Goal: Information Seeking & Learning: Understand process/instructions

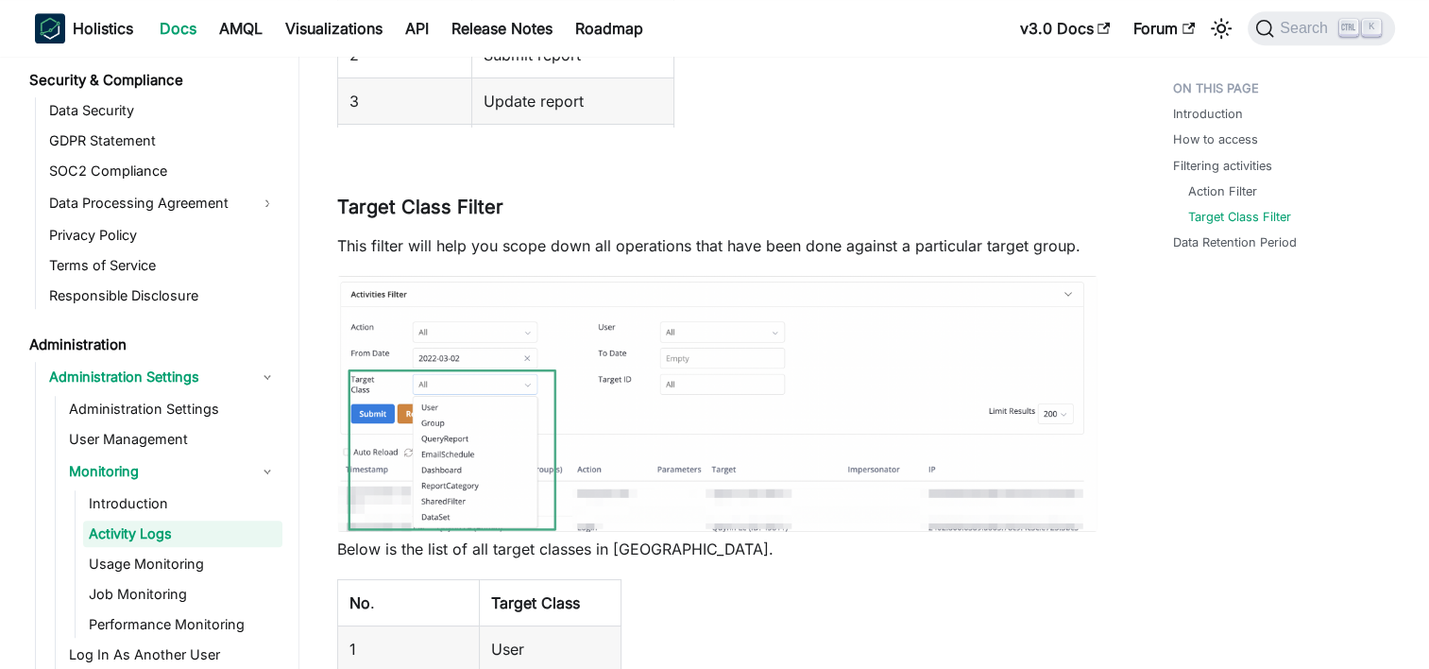
scroll to position [1816, 0]
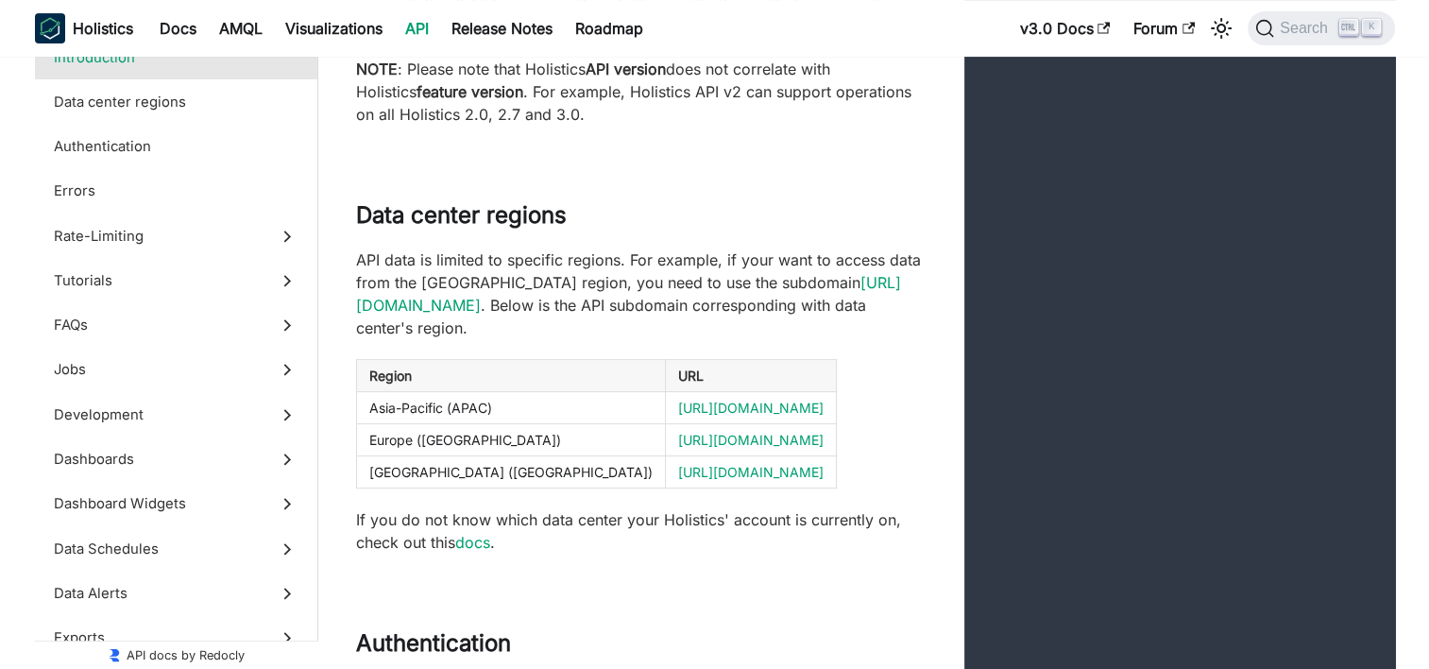
scroll to position [1134, 0]
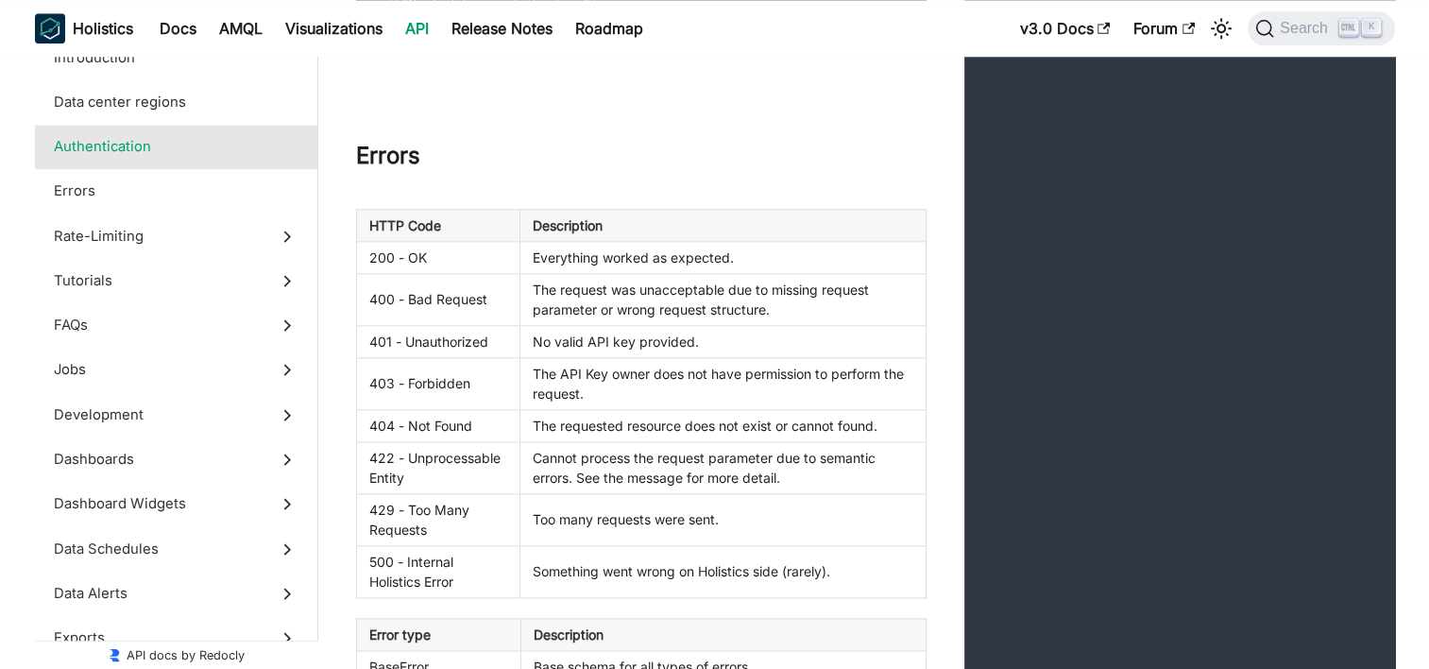
scroll to position [3023, 0]
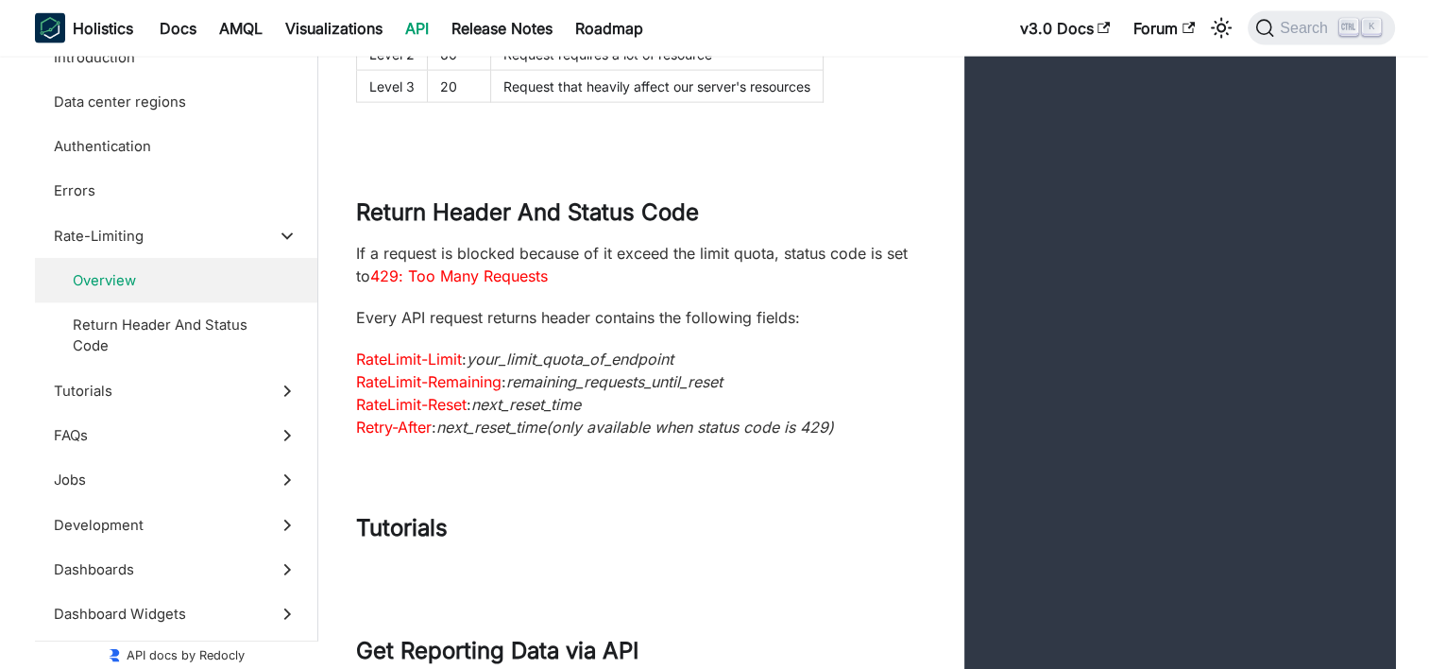
scroll to position [5479, 0]
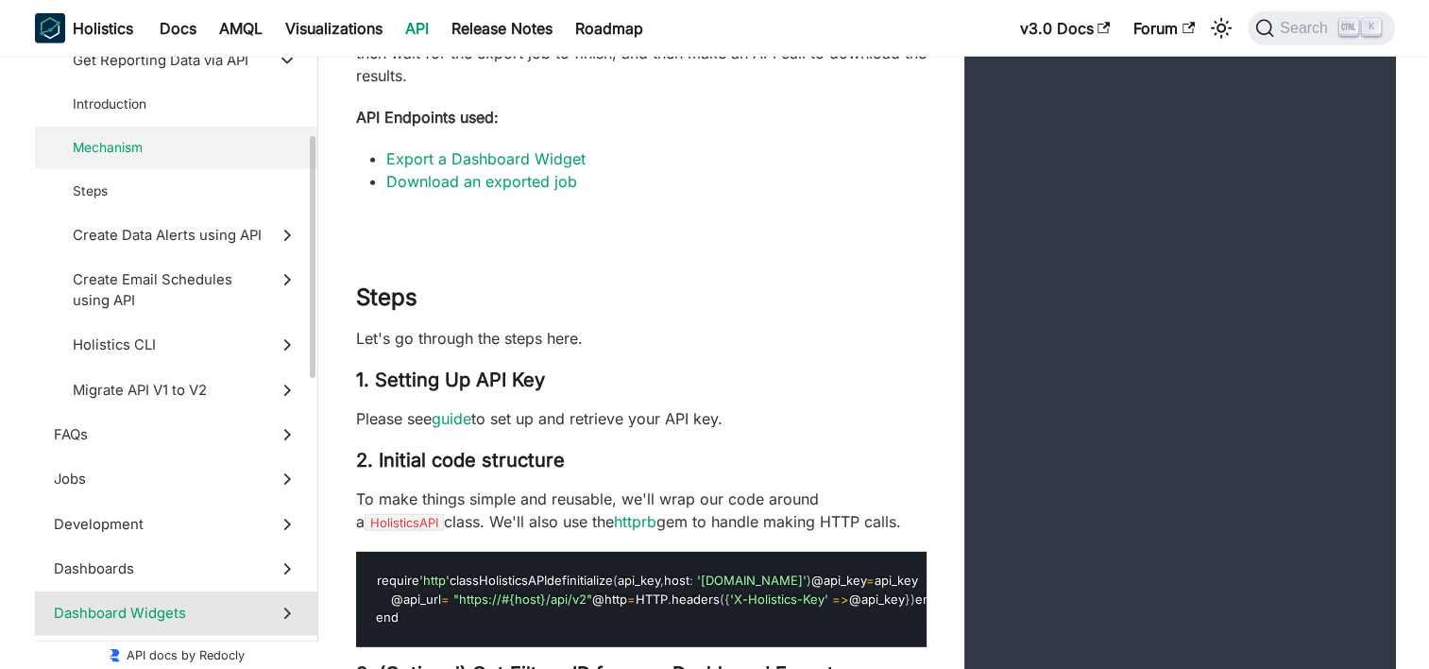
scroll to position [642, 0]
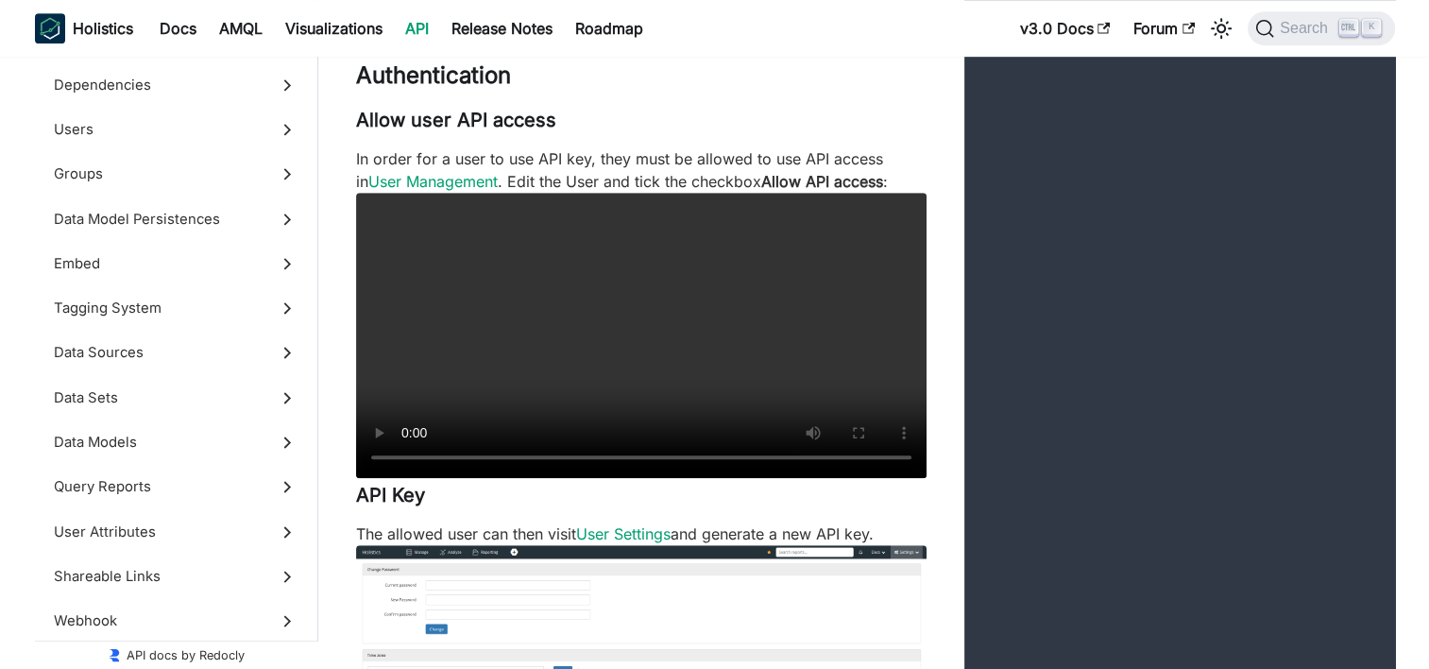
scroll to position [285, 0]
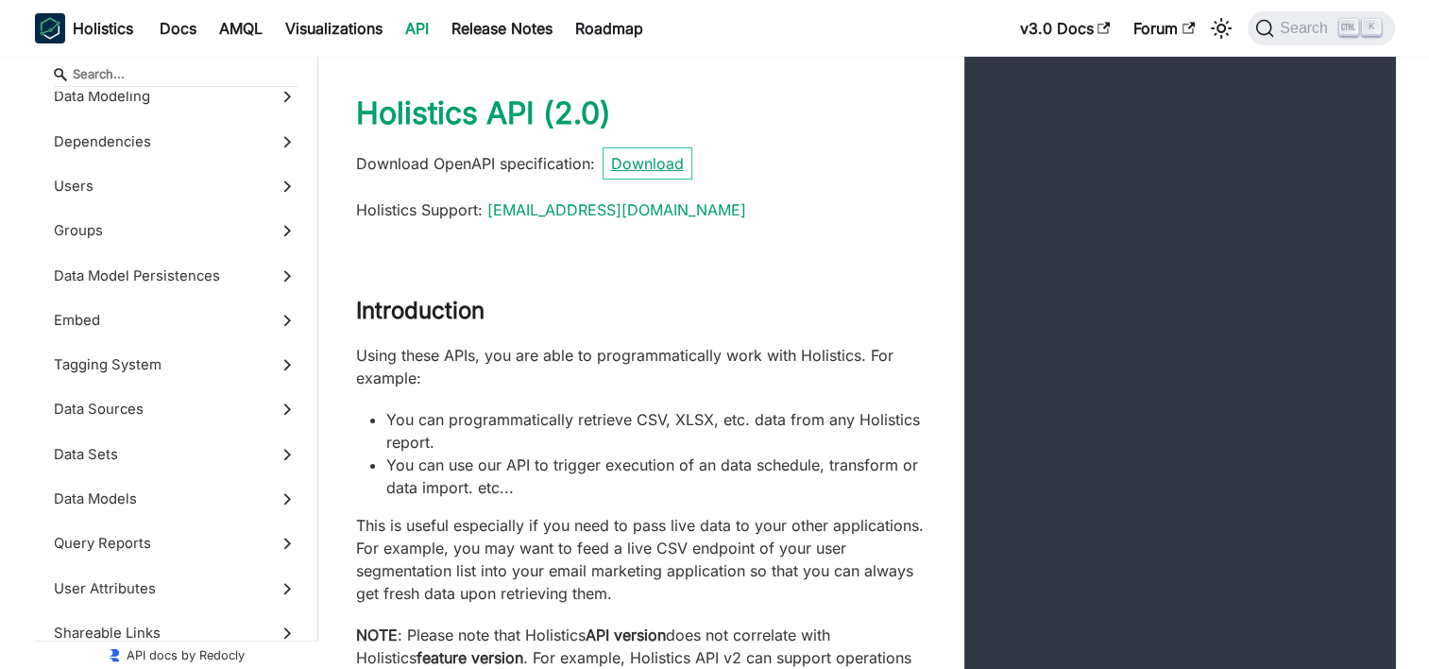
click at [621, 165] on link "Download" at bounding box center [648, 163] width 90 height 32
